Goal: Find specific page/section: Find specific page/section

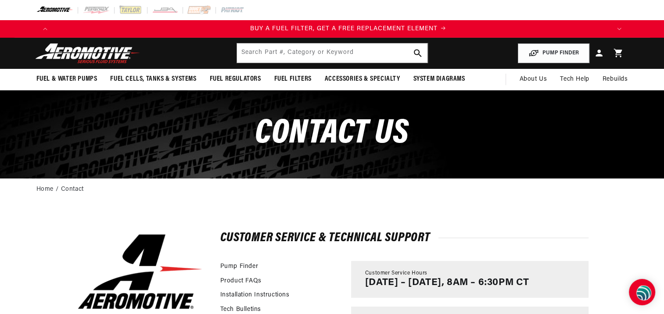
scroll to position [0, 557]
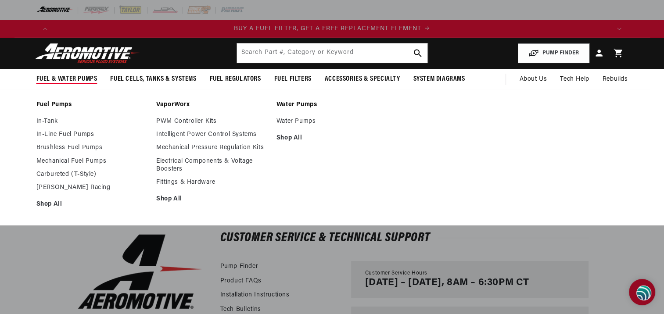
click at [71, 78] on span "Fuel & Water Pumps" at bounding box center [66, 79] width 61 height 9
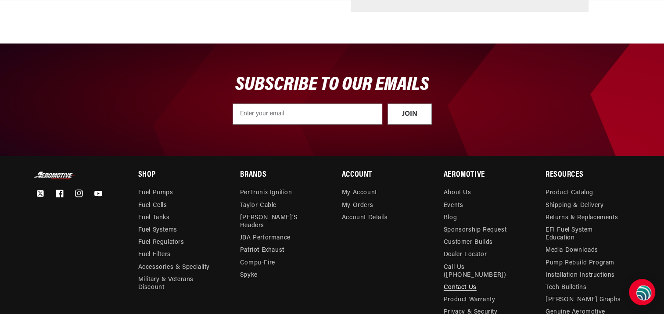
scroll to position [395, 0]
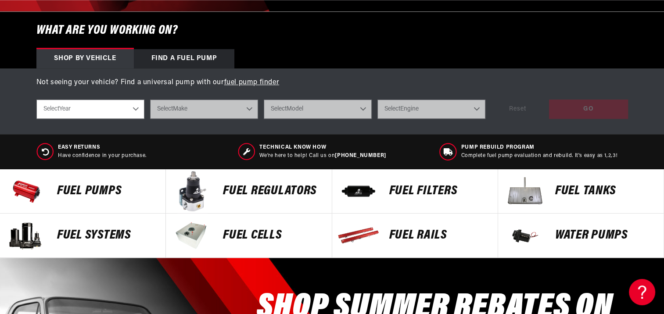
click at [70, 187] on p "Fuel Pumps" at bounding box center [107, 191] width 100 height 13
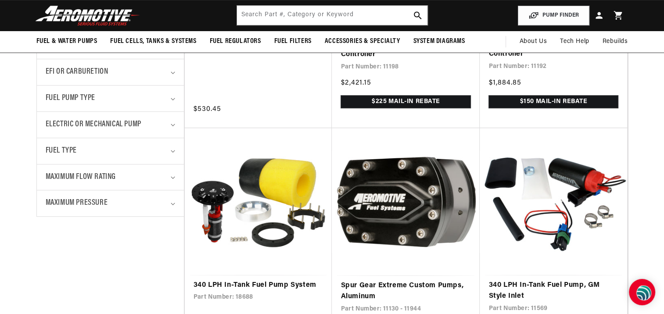
scroll to position [0, 1670]
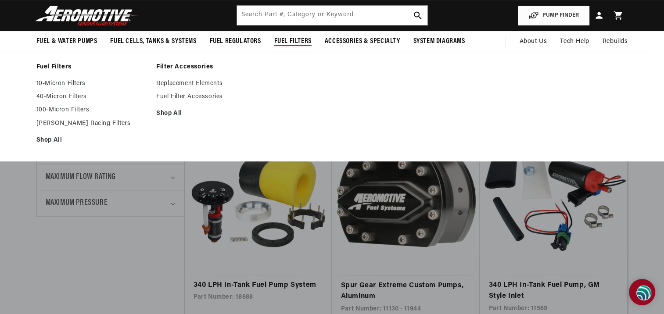
click at [284, 41] on span "Fuel Filters" at bounding box center [292, 41] width 37 height 9
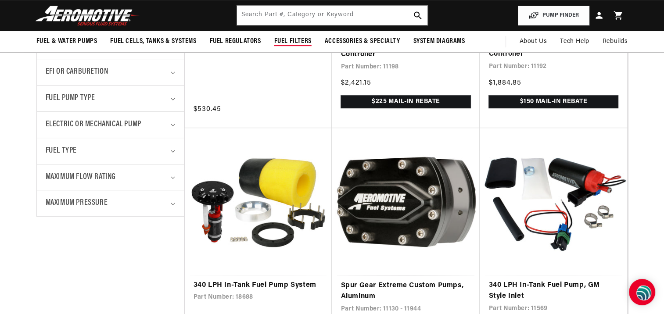
scroll to position [0, 0]
click at [291, 40] on span "Fuel Filters" at bounding box center [292, 41] width 37 height 9
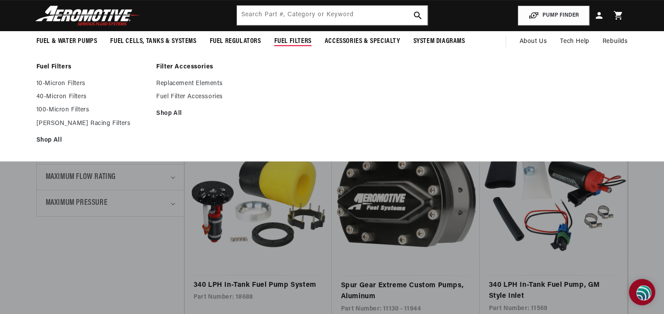
scroll to position [0, 557]
click at [66, 81] on link "10-Micron Filters" at bounding box center [92, 84] width 112 height 8
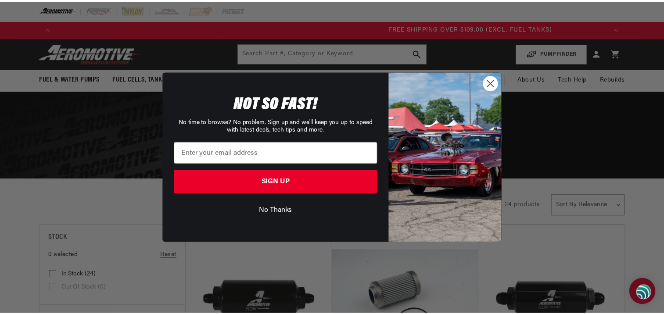
scroll to position [0, 1670]
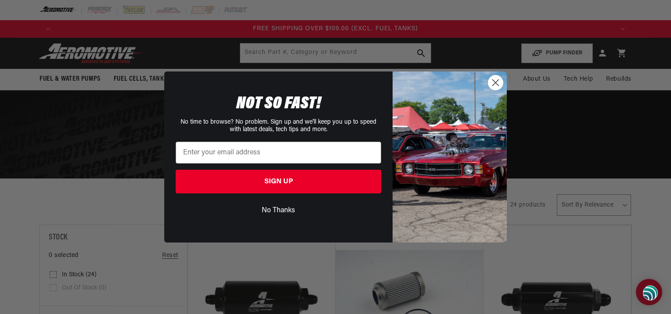
click at [281, 210] on button "No Thanks" at bounding box center [279, 210] width 206 height 17
